Goal: Navigation & Orientation: Find specific page/section

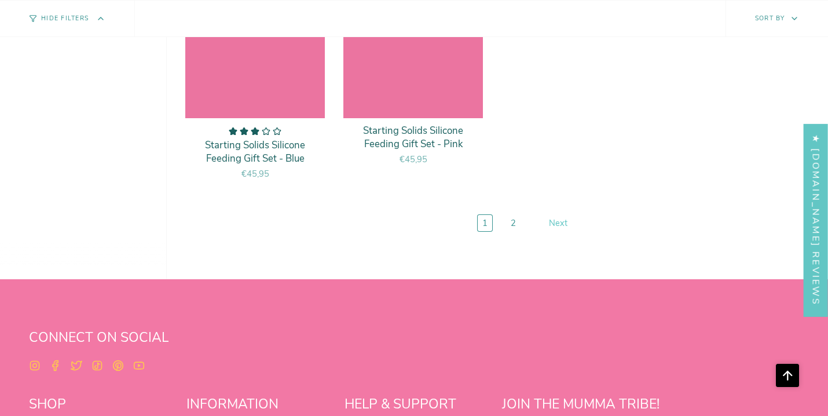
scroll to position [4601, 0]
